Goal: Download file/media

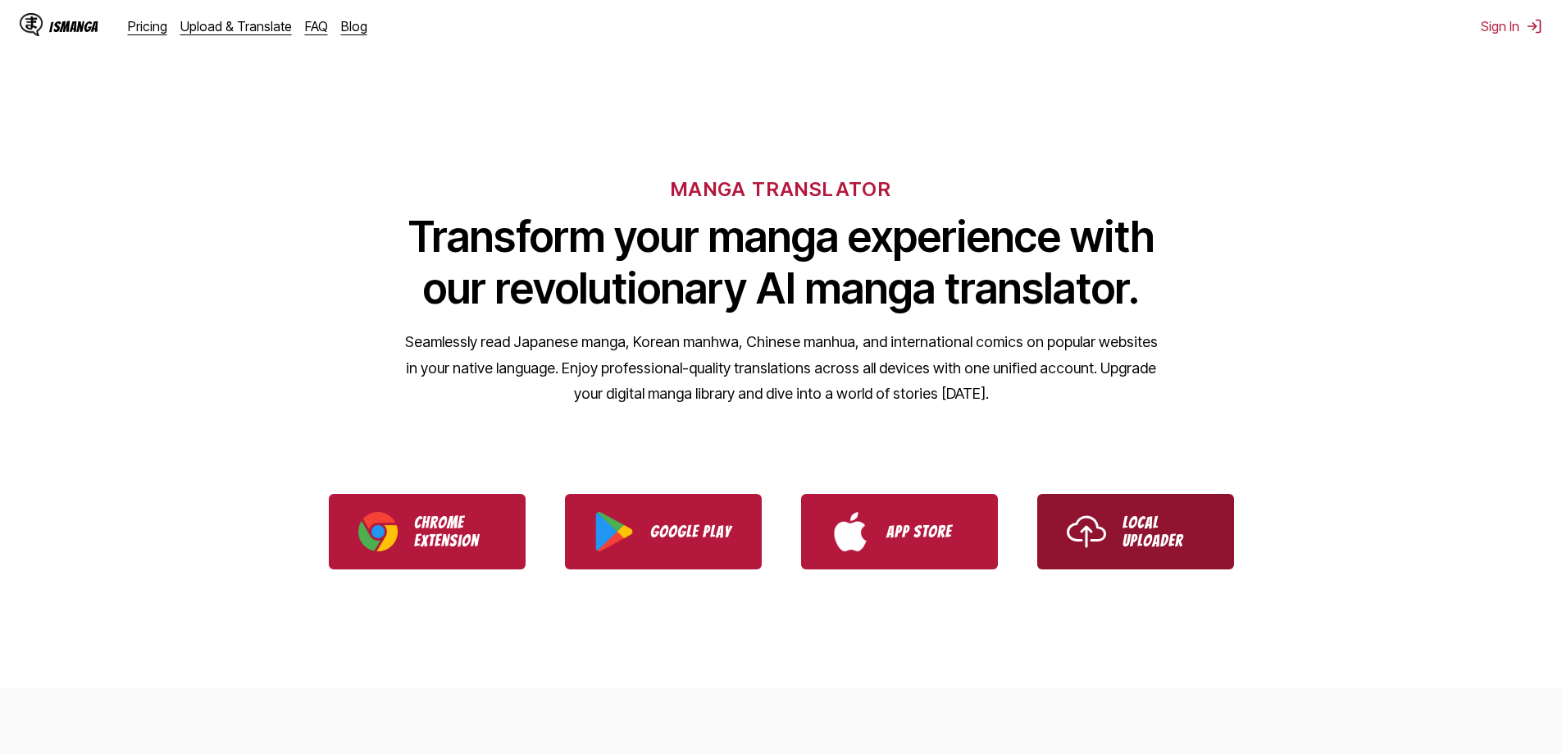
click at [1092, 536] on img "Use IsManga Local Uploader" at bounding box center [1086, 531] width 39 height 39
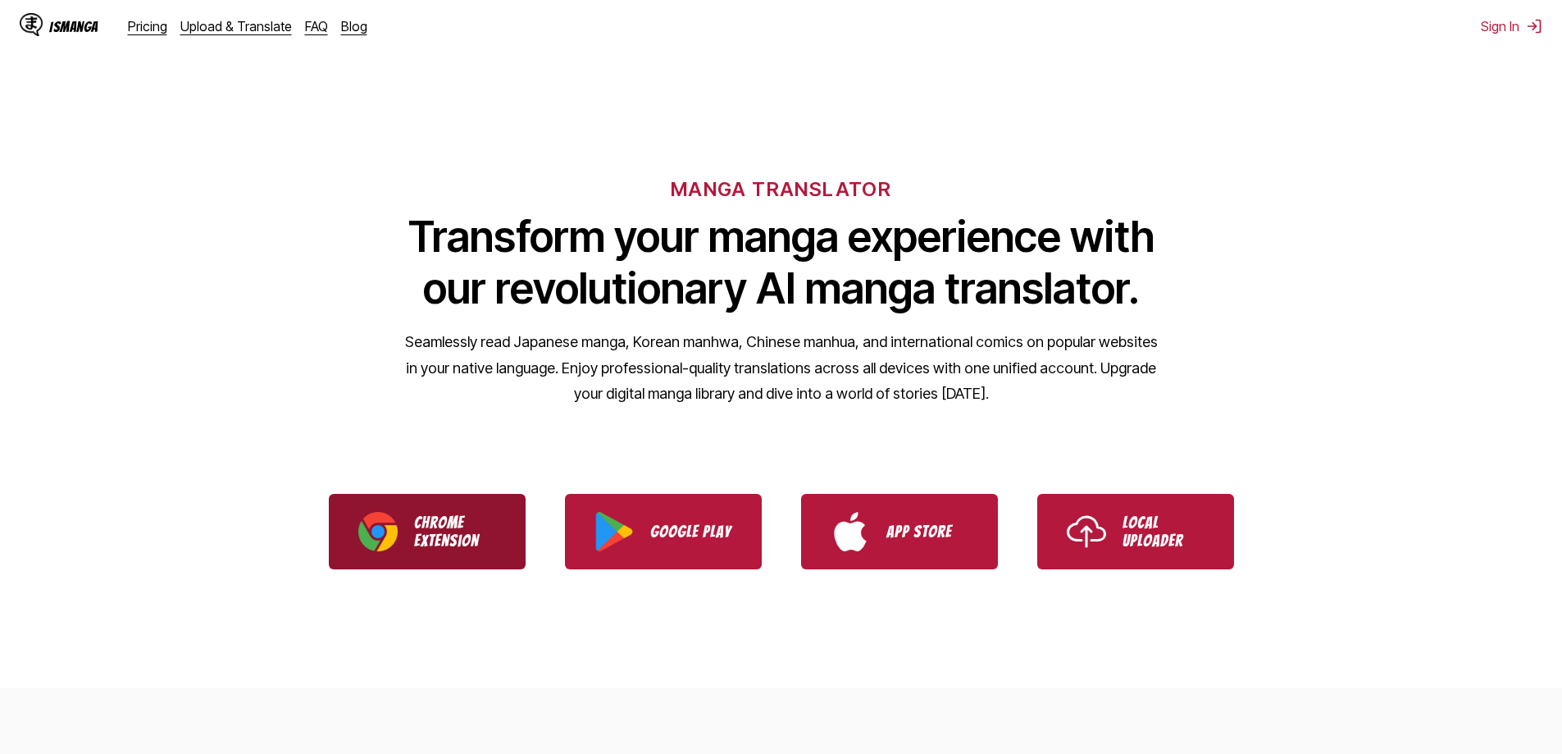
click at [476, 539] on p "Chrome Extension" at bounding box center [455, 531] width 82 height 36
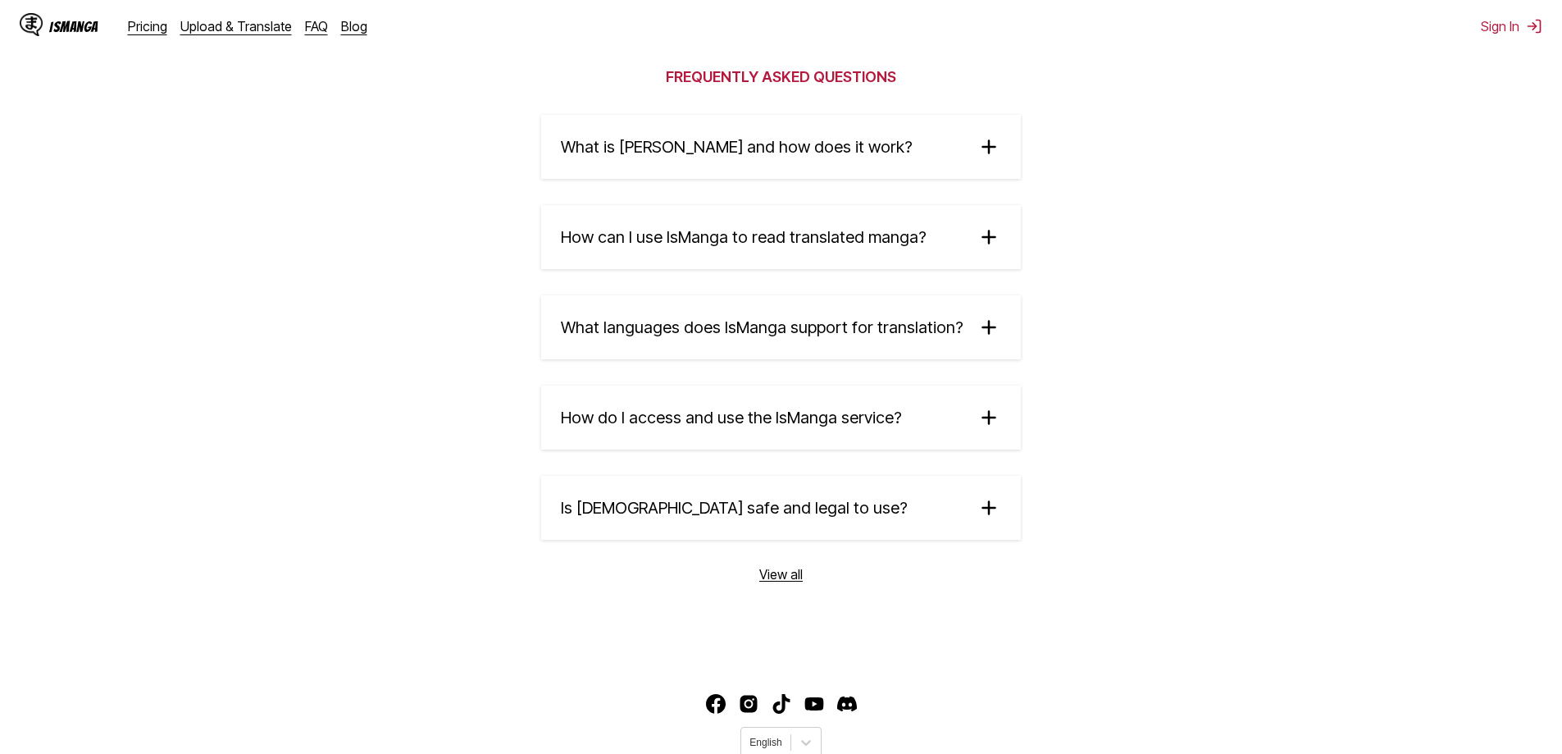
scroll to position [2706, 0]
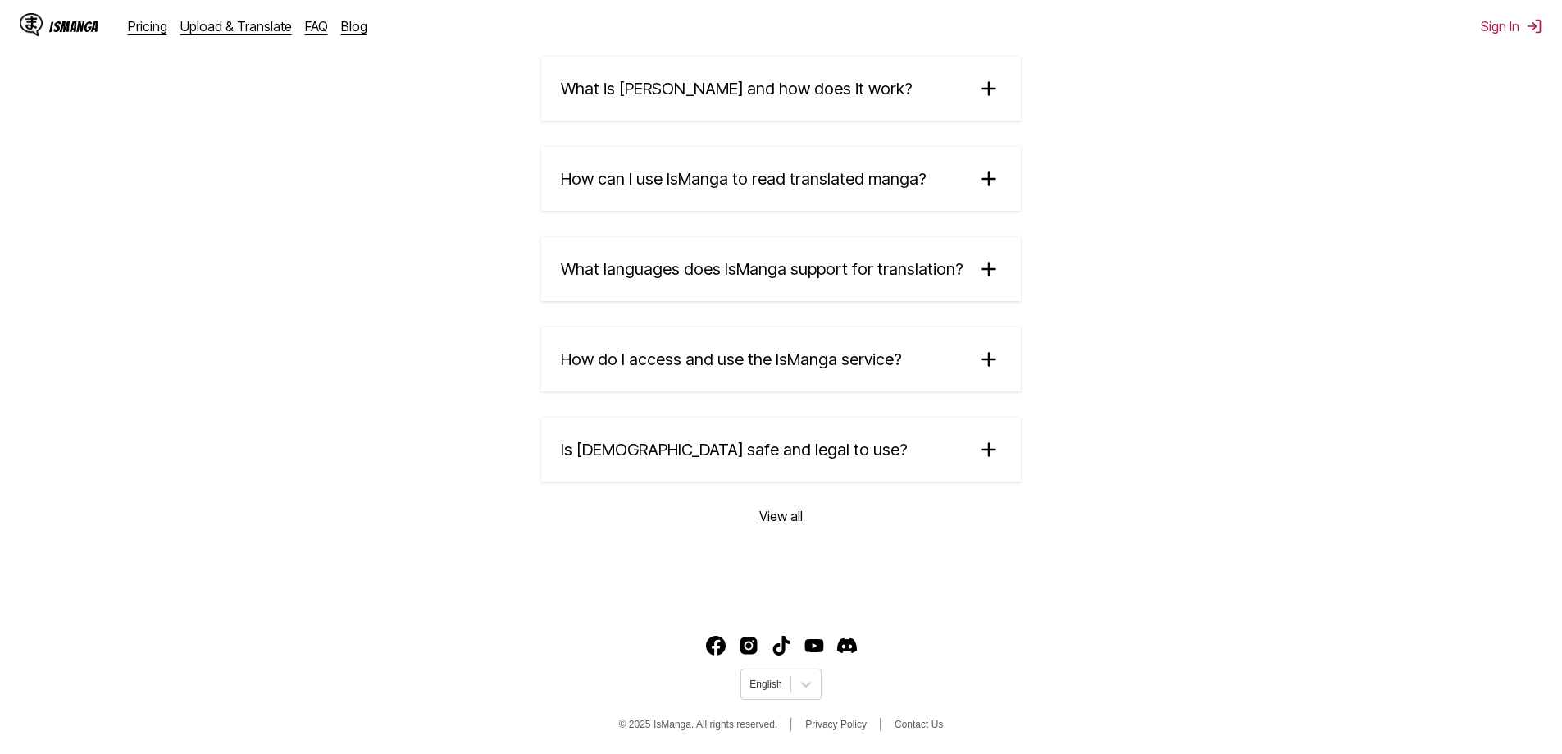
click at [720, 200] on summary "How can I use IsManga to read translated manga?" at bounding box center [781, 179] width 480 height 64
